Goal: Transaction & Acquisition: Purchase product/service

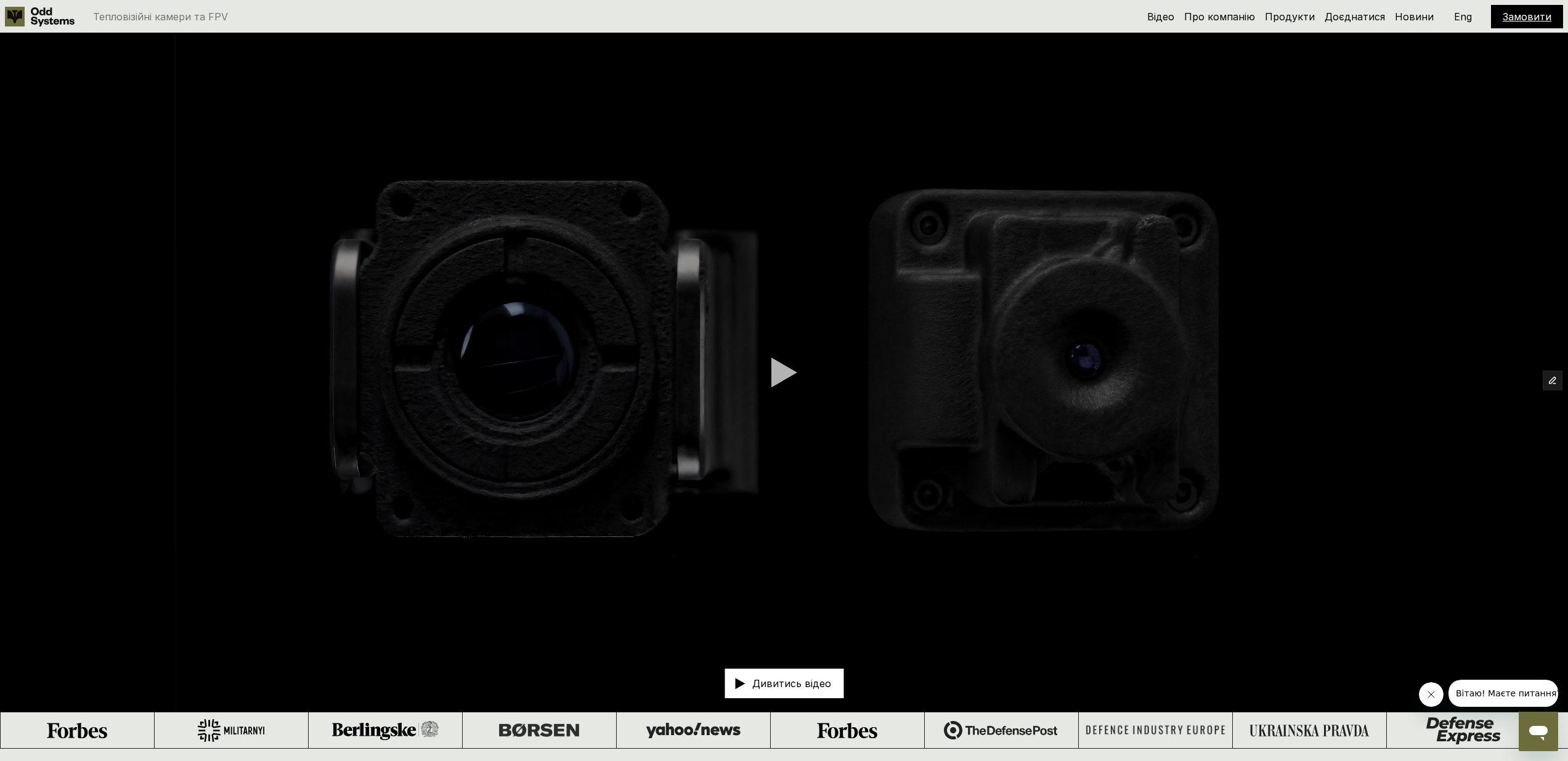
click at [1537, 16] on link "Замовити" at bounding box center [1526, 16] width 49 height 12
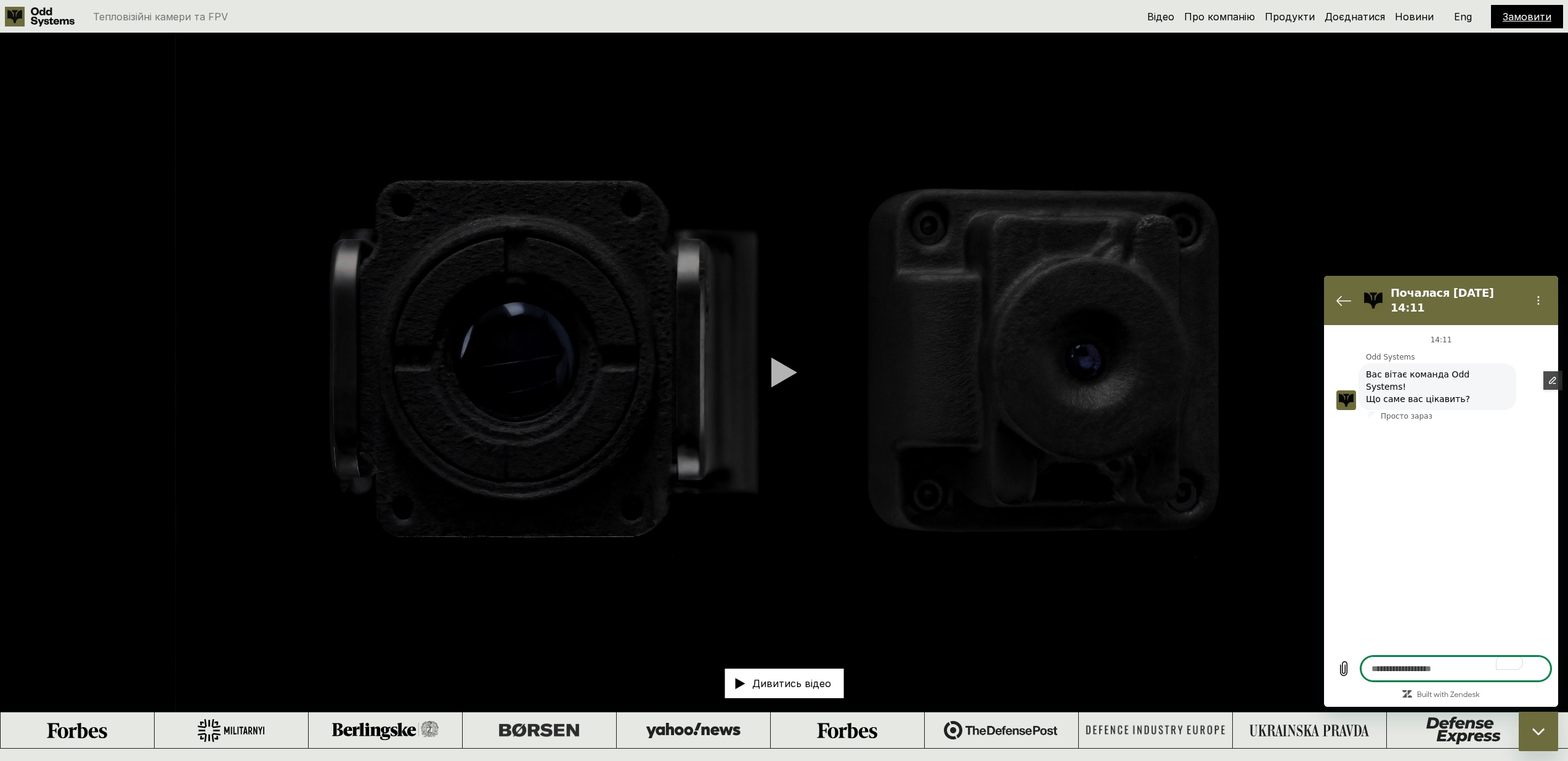
type textarea "*"
click at [1342, 293] on icon "Повернутися до списку розмов" at bounding box center [1343, 301] width 15 height 15
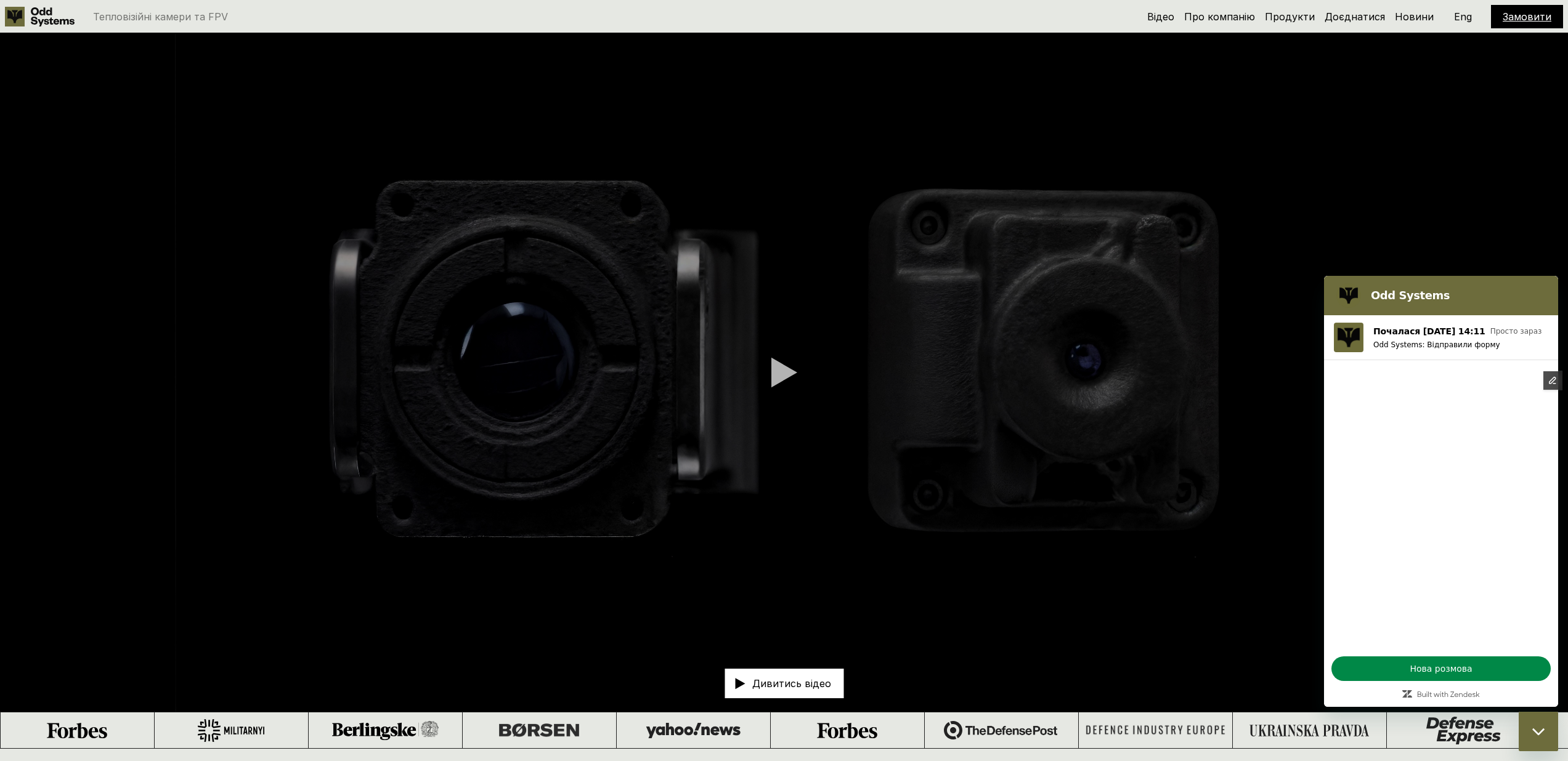
click at [1522, 25] on div "Замовити" at bounding box center [1526, 17] width 72 height 23
click at [1521, 13] on link "Замовити" at bounding box center [1526, 16] width 49 height 12
click at [1398, 155] on video at bounding box center [784, 373] width 1568 height 679
click at [1535, 734] on icon "Закрити вікно обміну повідомленнями" at bounding box center [1539, 732] width 13 height 8
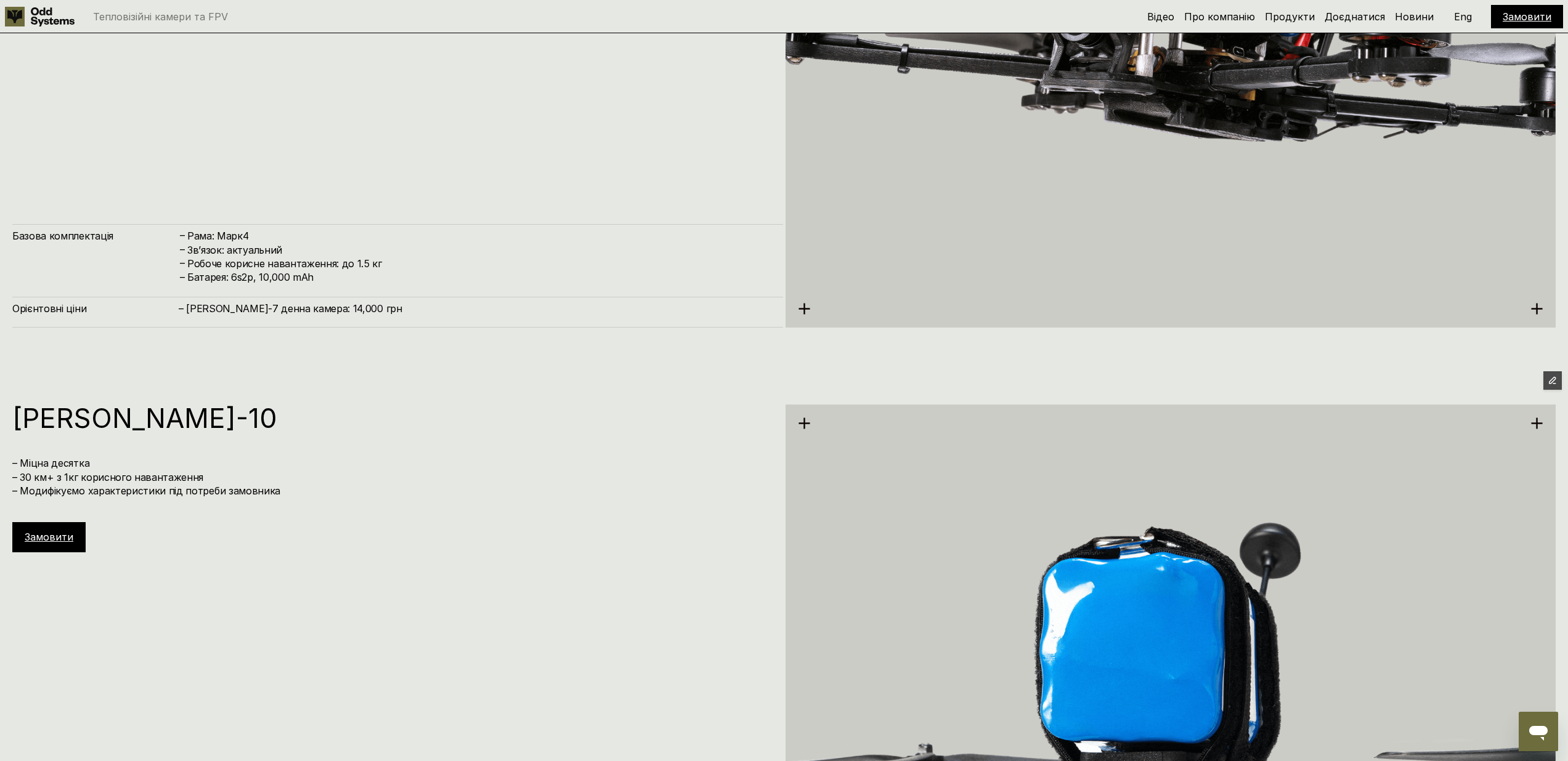
scroll to position [5163, 0]
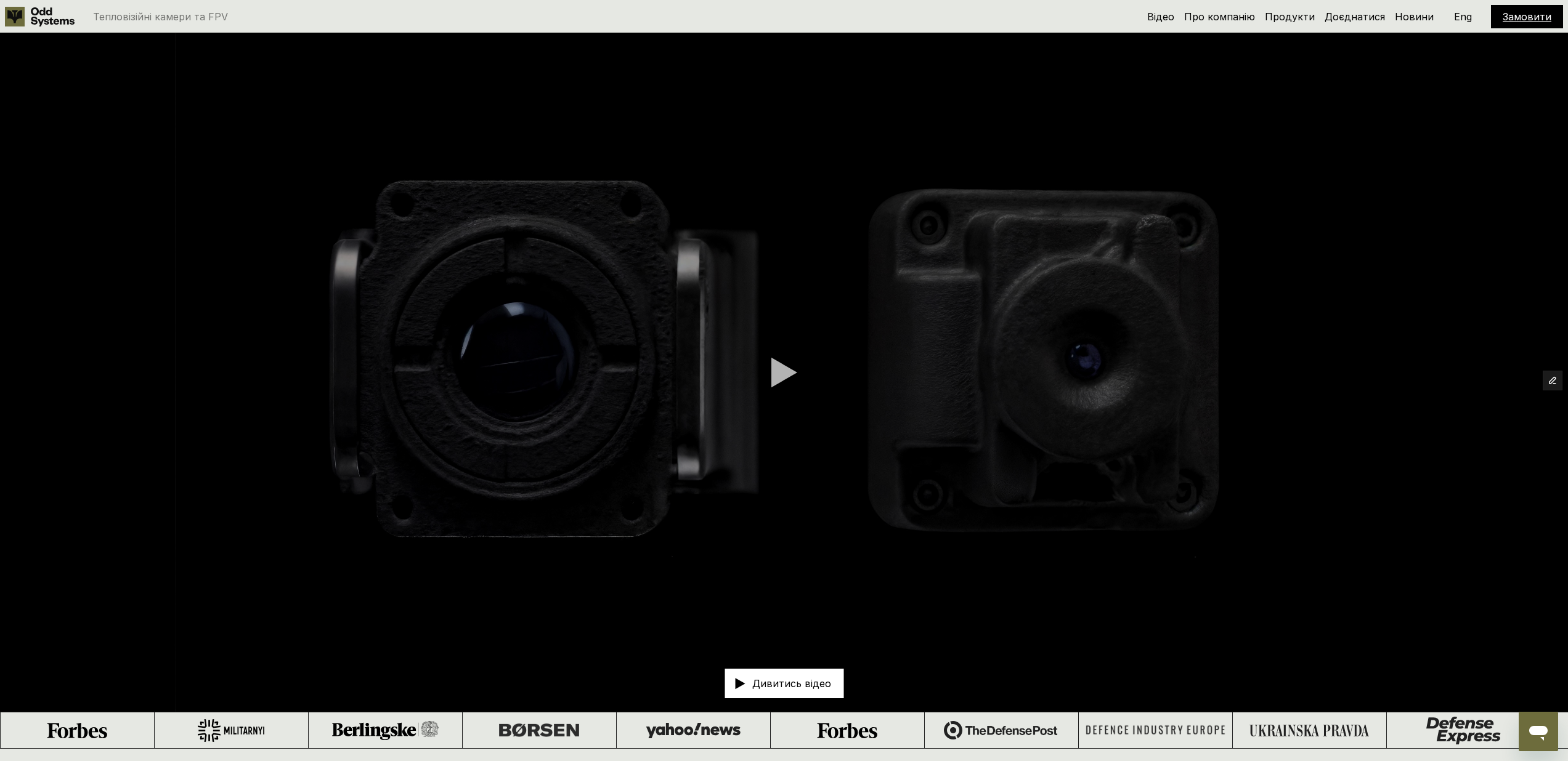
click at [1510, 18] on link "Замовити" at bounding box center [1526, 16] width 49 height 12
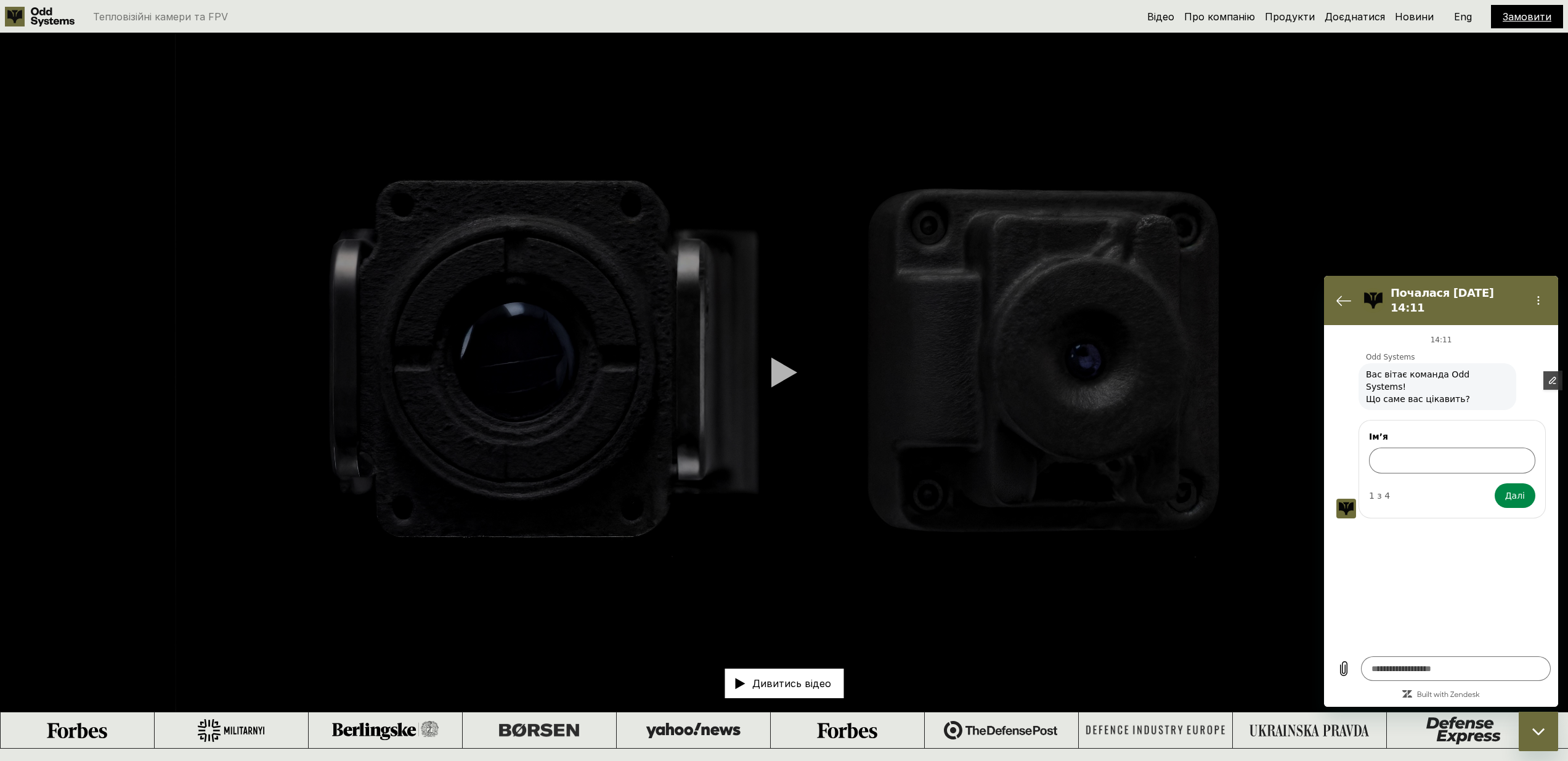
click at [1459, 20] on p "Eng" at bounding box center [1463, 17] width 18 height 10
click at [1531, 21] on link "Order" at bounding box center [1527, 16] width 27 height 12
type textarea "*"
click at [1523, 1] on div "Thermal cameras and FPV drones Video About Products Get involved News Order Укр" at bounding box center [784, 17] width 1568 height 34
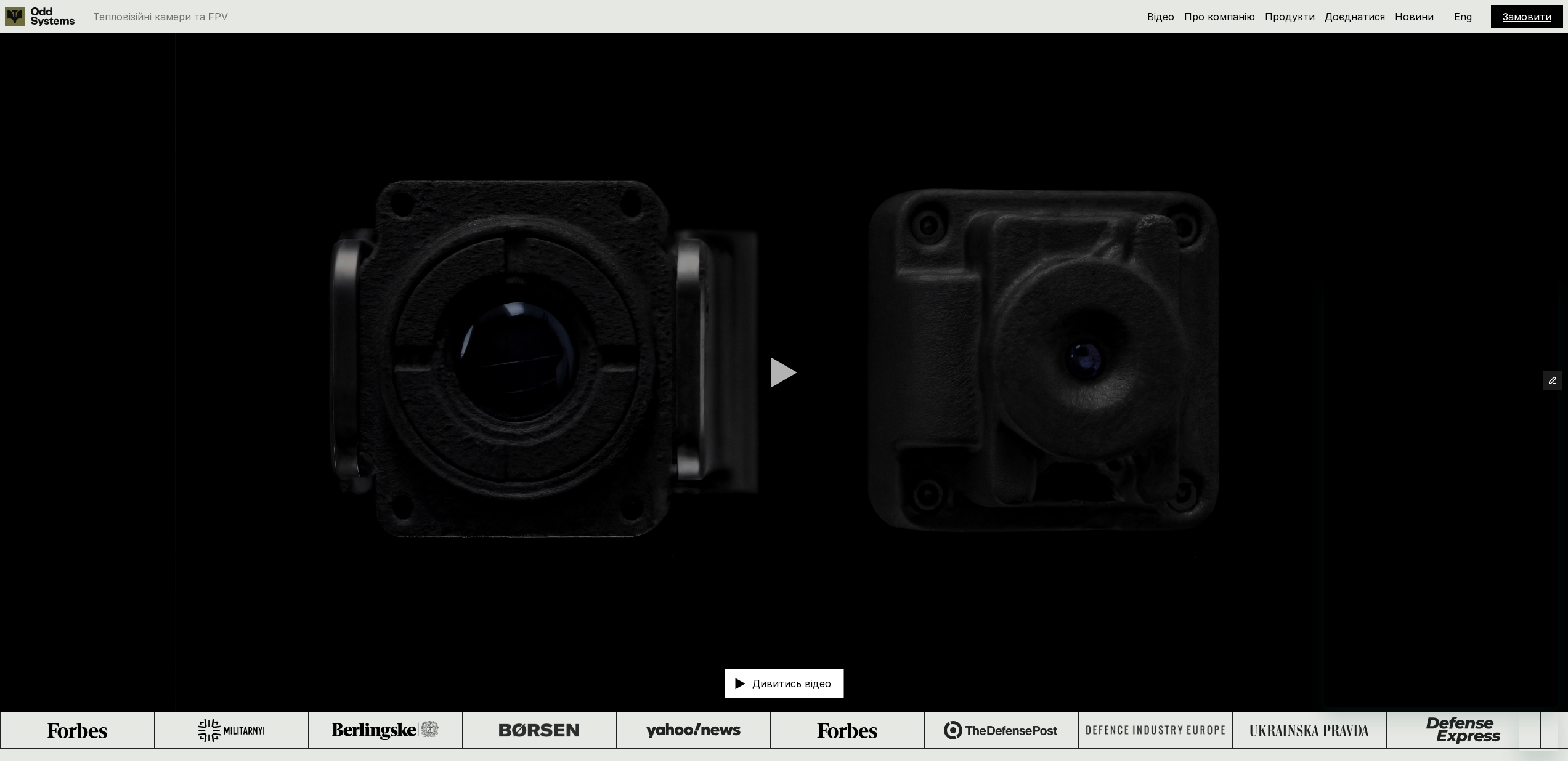
click at [1464, 18] on p "Eng" at bounding box center [1463, 17] width 18 height 10
